Goal: Information Seeking & Learning: Check status

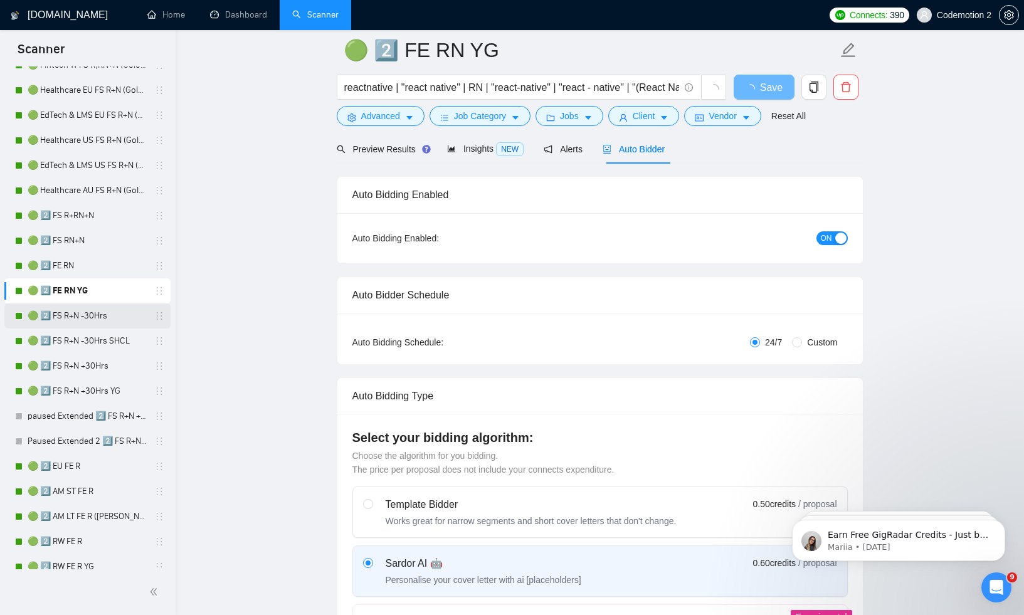
scroll to position [213, 0]
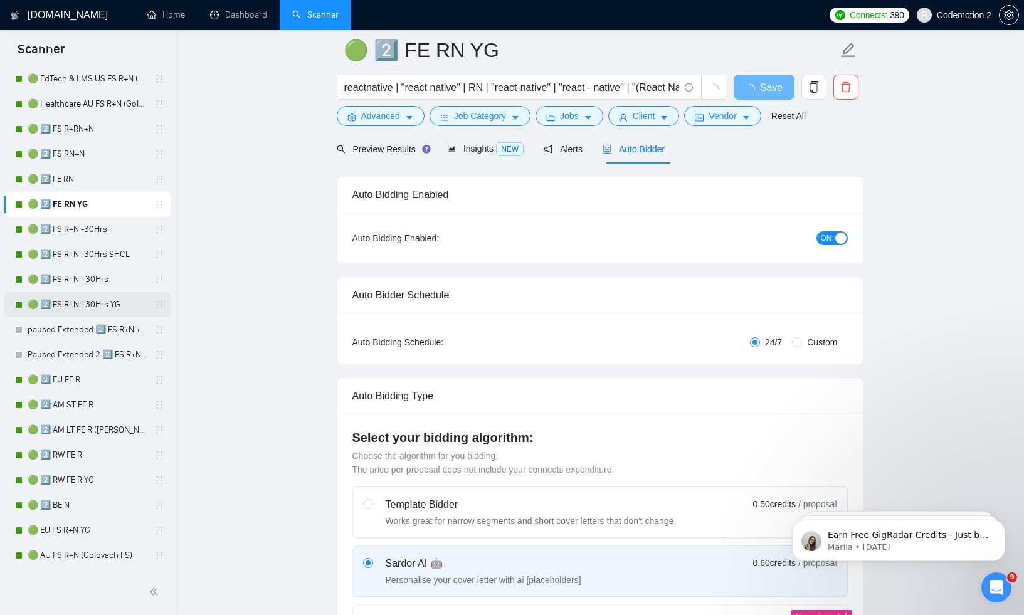
click at [90, 303] on link "🟢 2️⃣ FS R+N +30Hrs YG" at bounding box center [87, 304] width 119 height 25
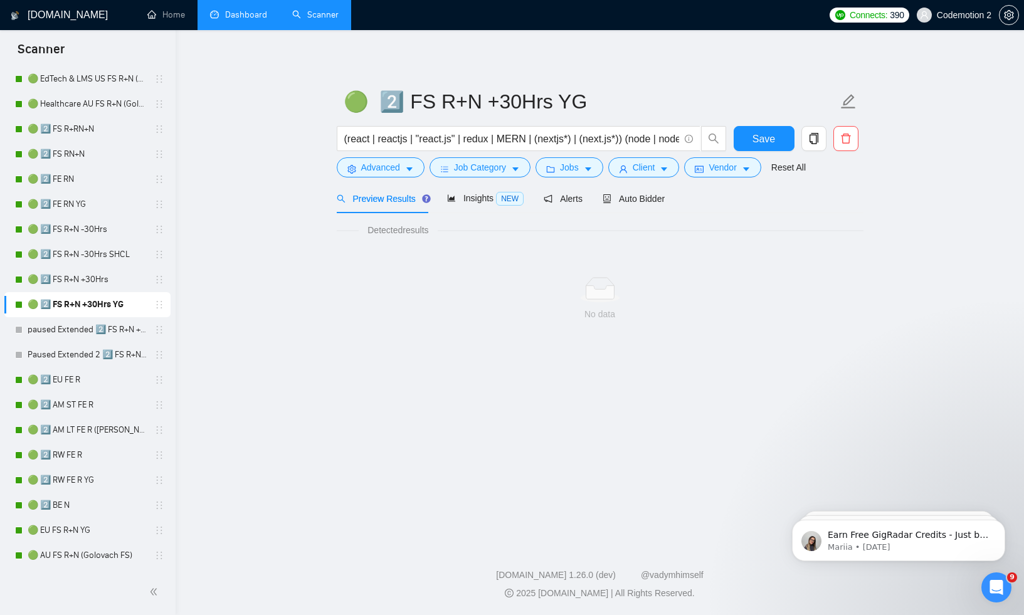
click at [230, 29] on li "Dashboard" at bounding box center [239, 15] width 82 height 30
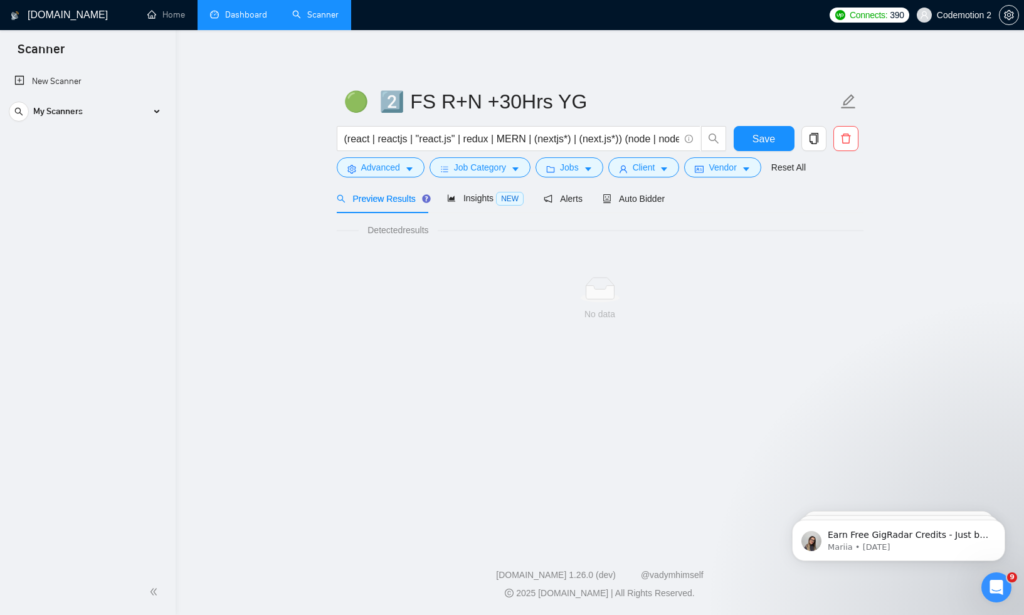
click at [234, 20] on link "Dashboard" at bounding box center [238, 14] width 57 height 11
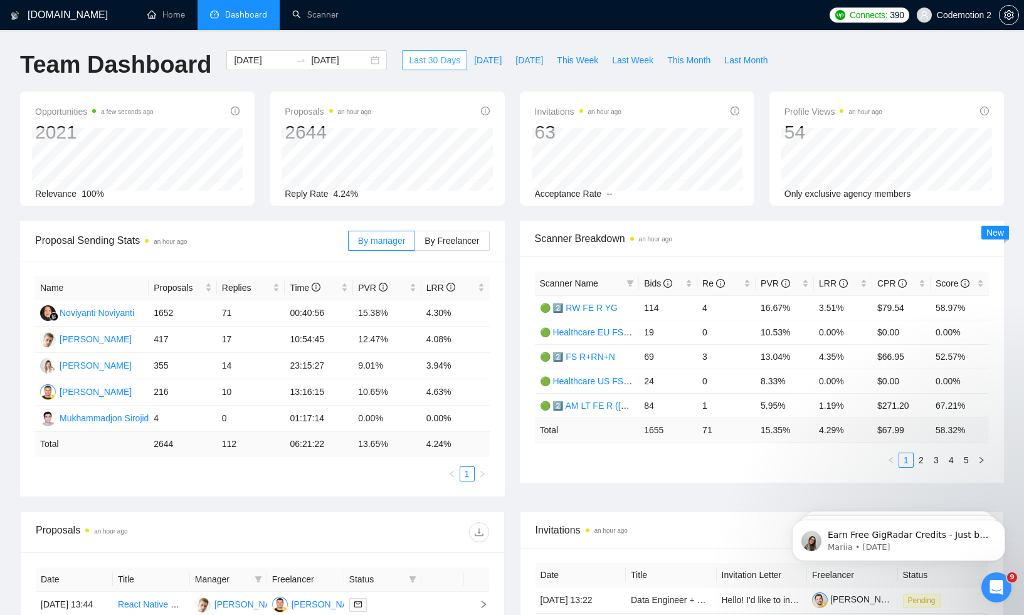
click at [423, 60] on span "Last 30 Days" at bounding box center [434, 60] width 51 height 14
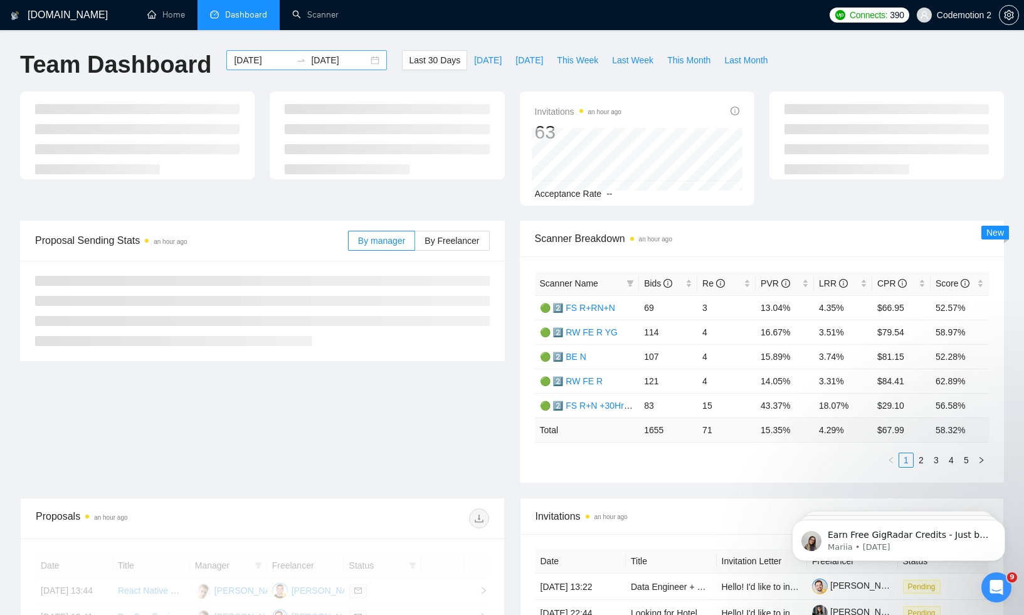
click at [250, 65] on input "[DATE]" at bounding box center [262, 60] width 57 height 14
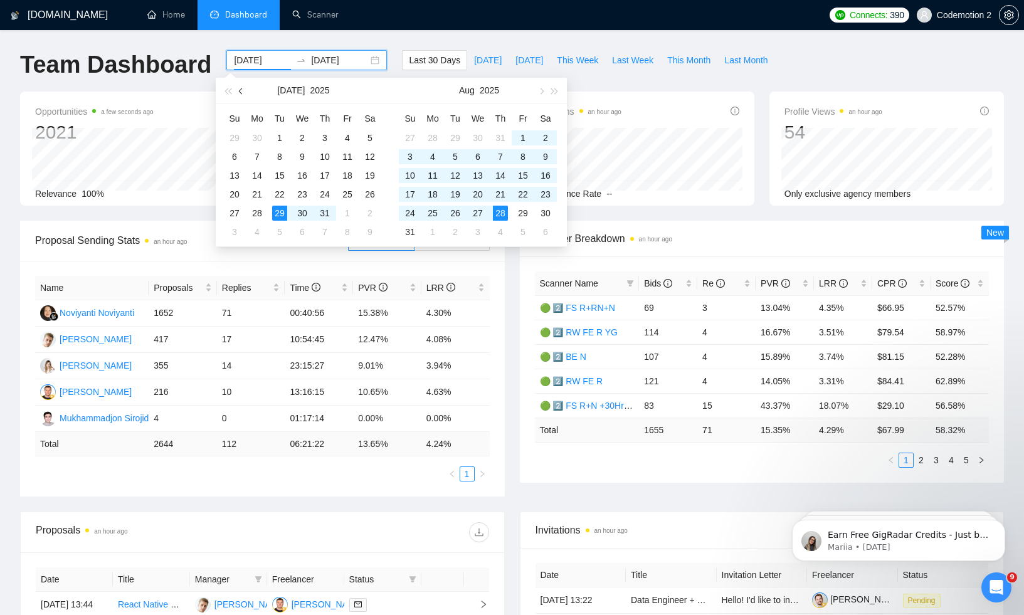
click at [240, 92] on span "button" at bounding box center [242, 91] width 6 height 6
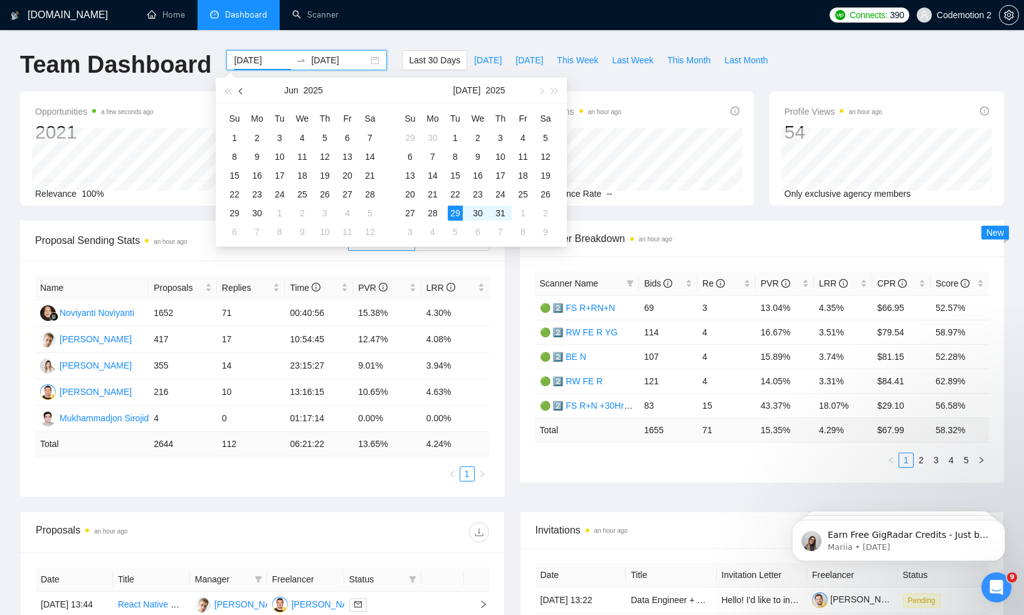
click at [240, 92] on span "button" at bounding box center [242, 91] width 6 height 6
type input "[DATE]"
click at [271, 134] on td "1" at bounding box center [279, 138] width 23 height 19
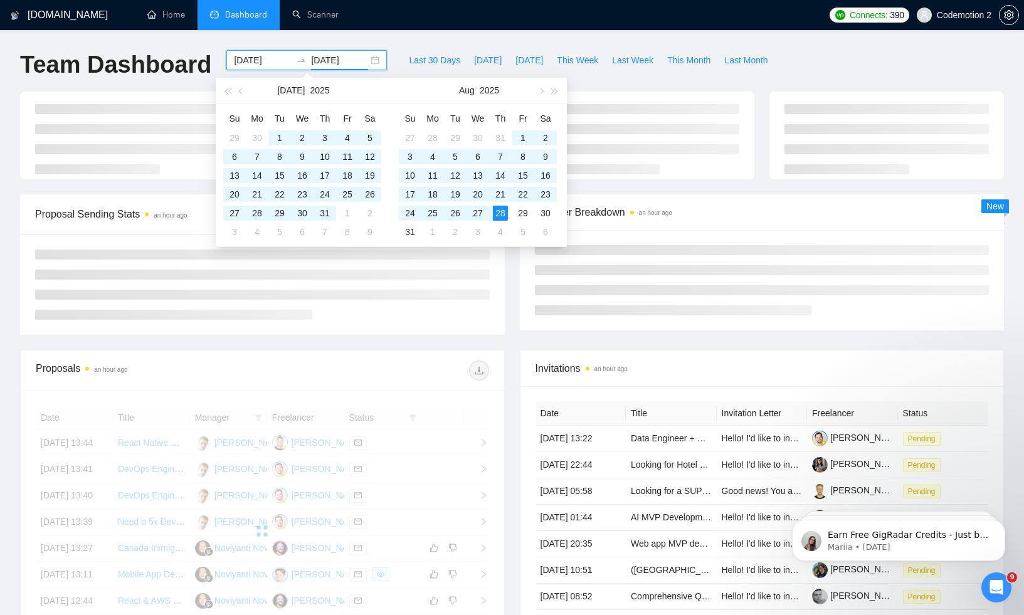
type input "[DATE]"
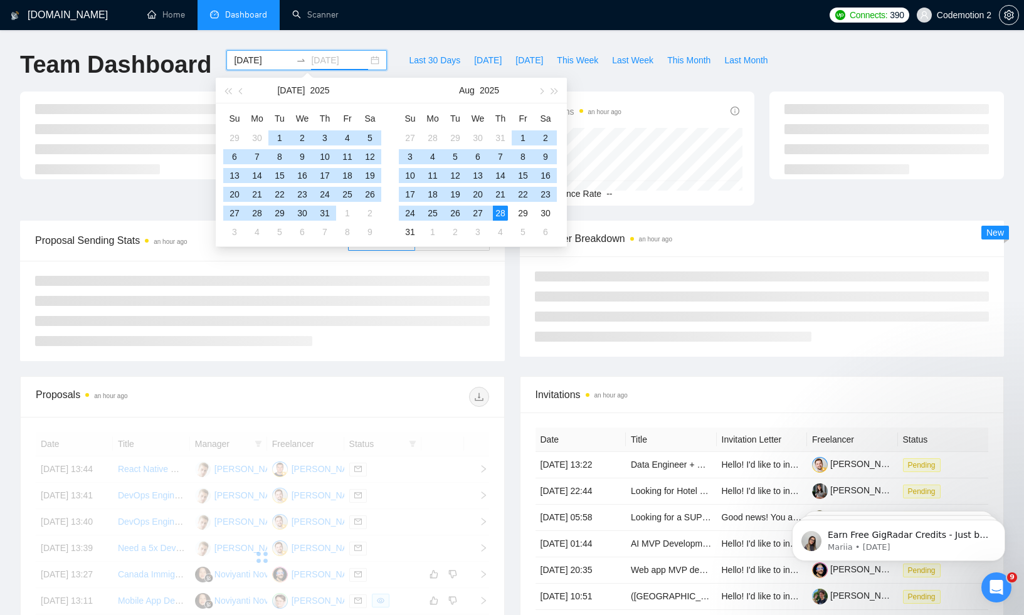
click at [504, 218] on div "28" at bounding box center [500, 213] width 15 height 15
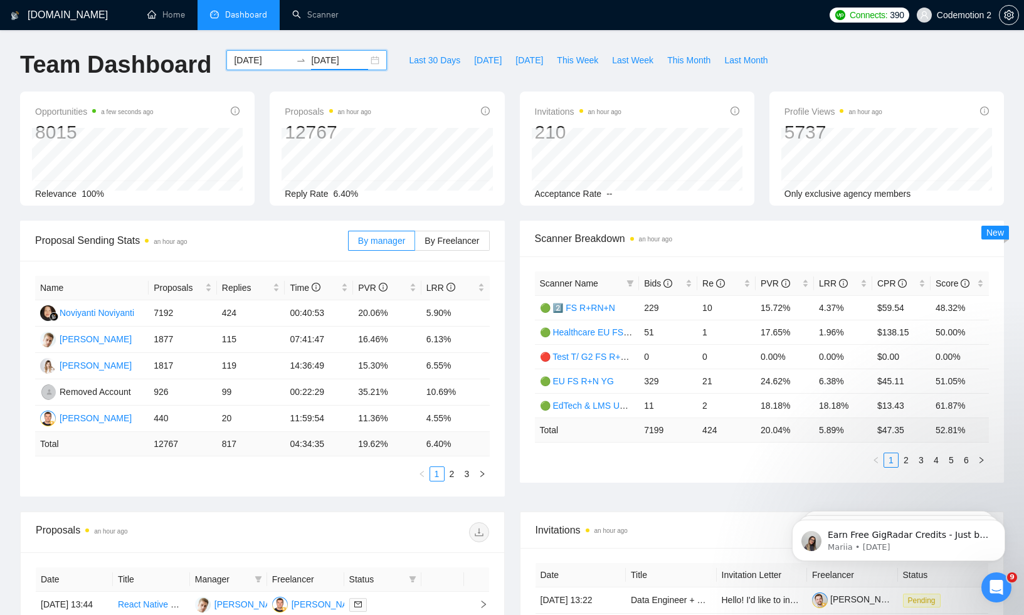
click at [688, 470] on div "Scanner Name Bids Re PVR LRR CPR Score 🟢 2️⃣ FS R+RN+N 229 10 15.72% 4.37% $59.…" at bounding box center [762, 369] width 485 height 226
click at [630, 283] on icon "filter" at bounding box center [630, 283] width 7 height 6
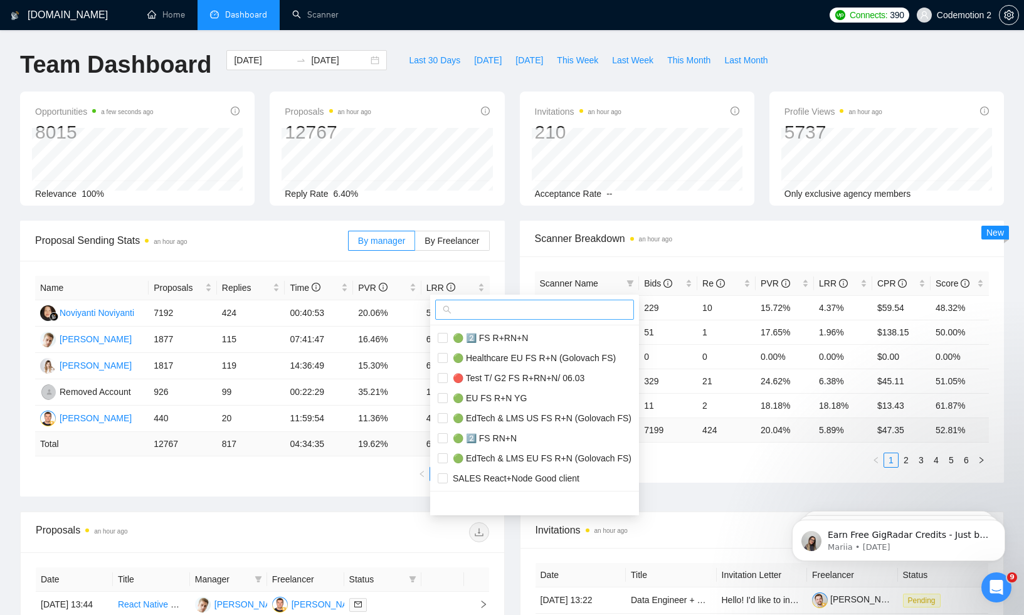
click at [515, 312] on input "text" at bounding box center [540, 310] width 172 height 14
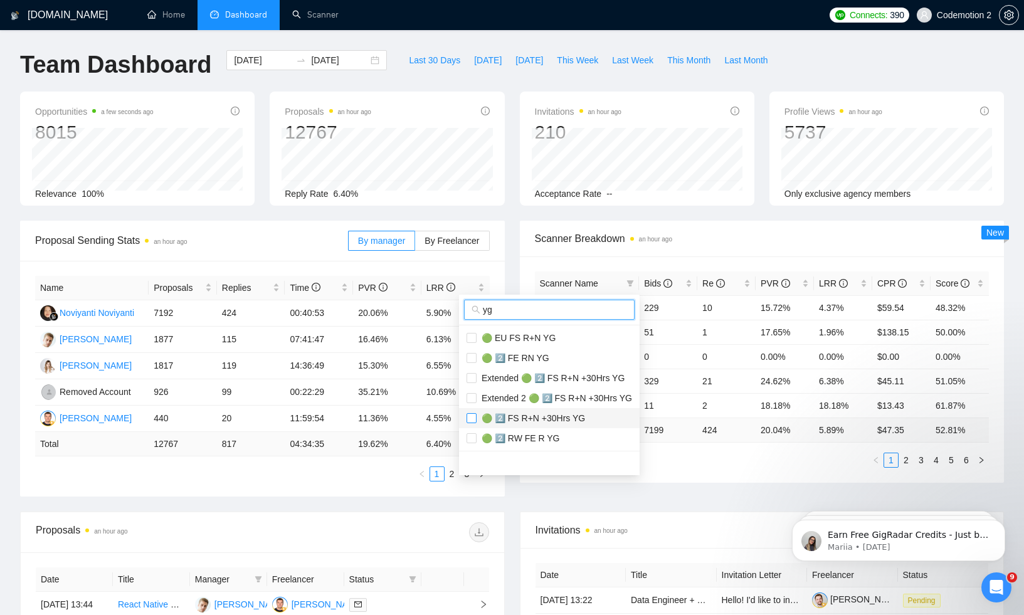
type input "yg"
click at [473, 418] on input "checkbox" at bounding box center [472, 418] width 10 height 10
checkbox input "true"
click at [683, 461] on div "Proposal Sending Stats an hour ago By manager By Freelancer Name Proposals Repl…" at bounding box center [512, 366] width 999 height 291
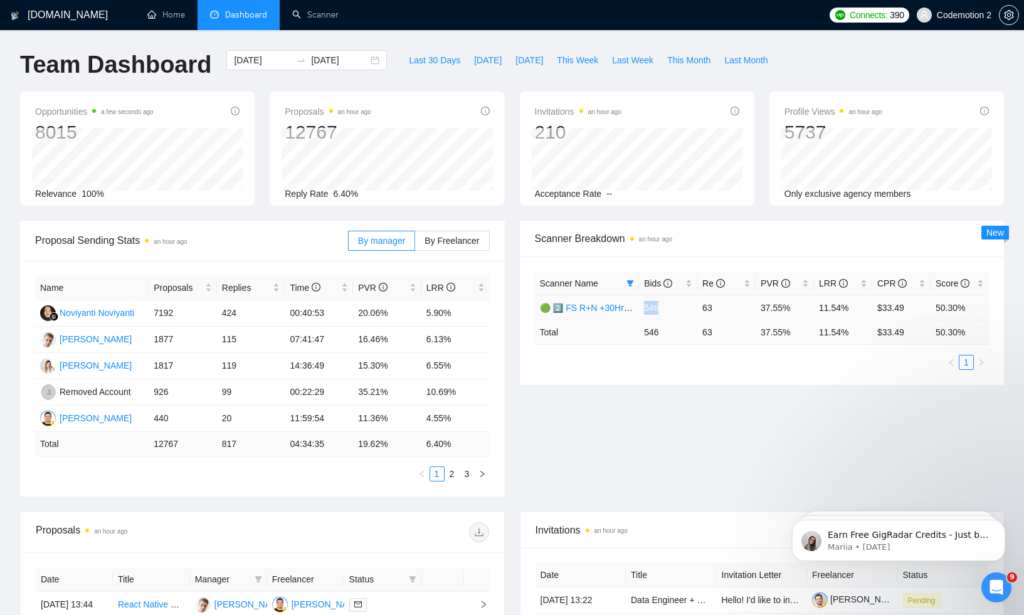
drag, startPoint x: 645, startPoint y: 306, endPoint x: 670, endPoint y: 307, distance: 24.5
click at [670, 307] on td "546" at bounding box center [668, 307] width 58 height 24
click at [632, 285] on icon "filter" at bounding box center [630, 284] width 8 height 8
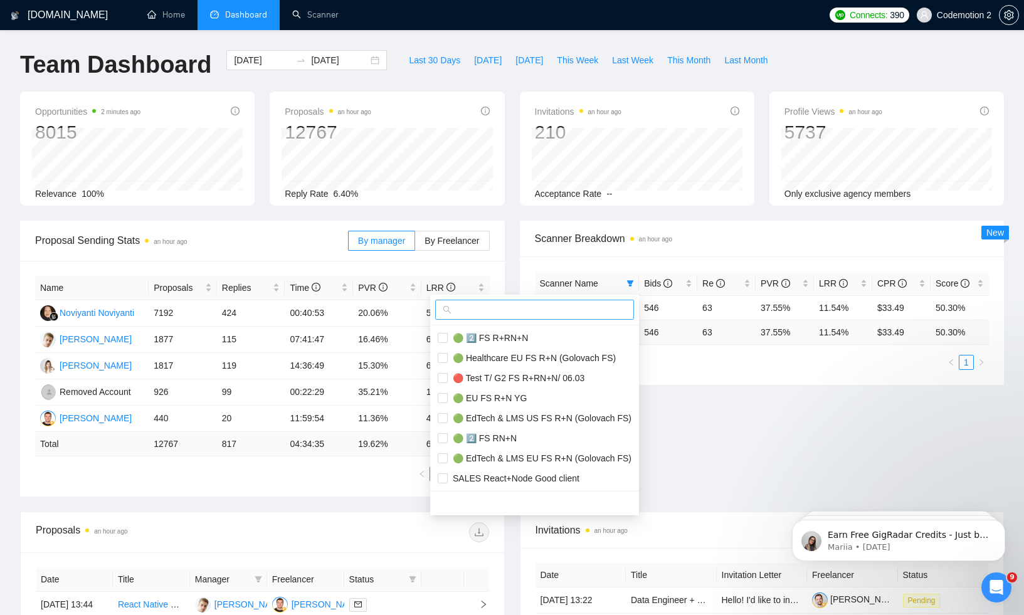
click at [492, 311] on input "text" at bounding box center [540, 310] width 172 height 14
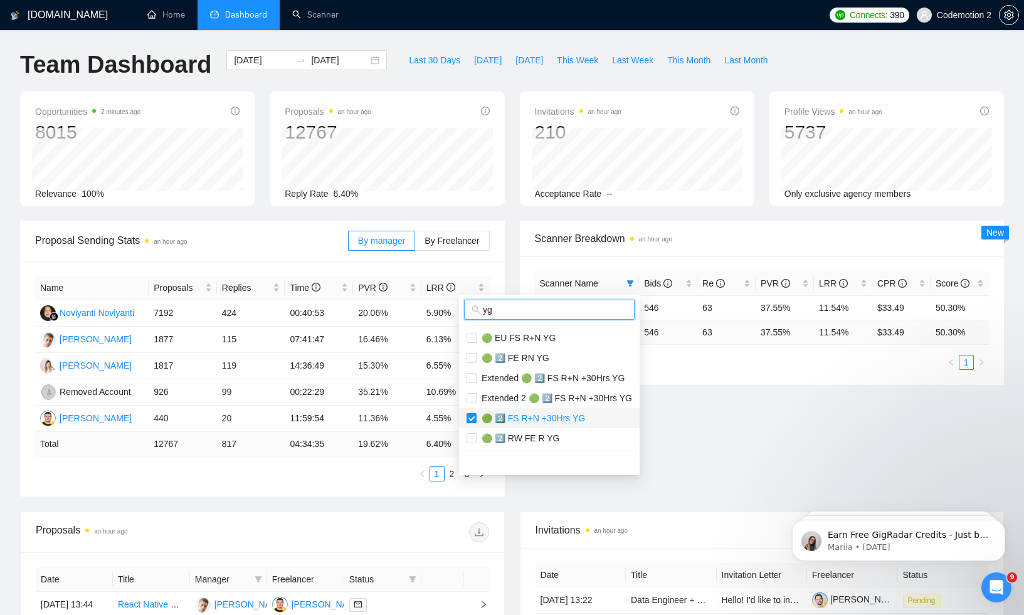
type input "yg"
click at [472, 416] on input "checkbox" at bounding box center [472, 418] width 10 height 10
checkbox input "false"
click at [680, 455] on div "Proposal Sending Stats an hour ago By manager By Freelancer Name Proposals Repl…" at bounding box center [512, 366] width 999 height 291
